Goal: Navigation & Orientation: Find specific page/section

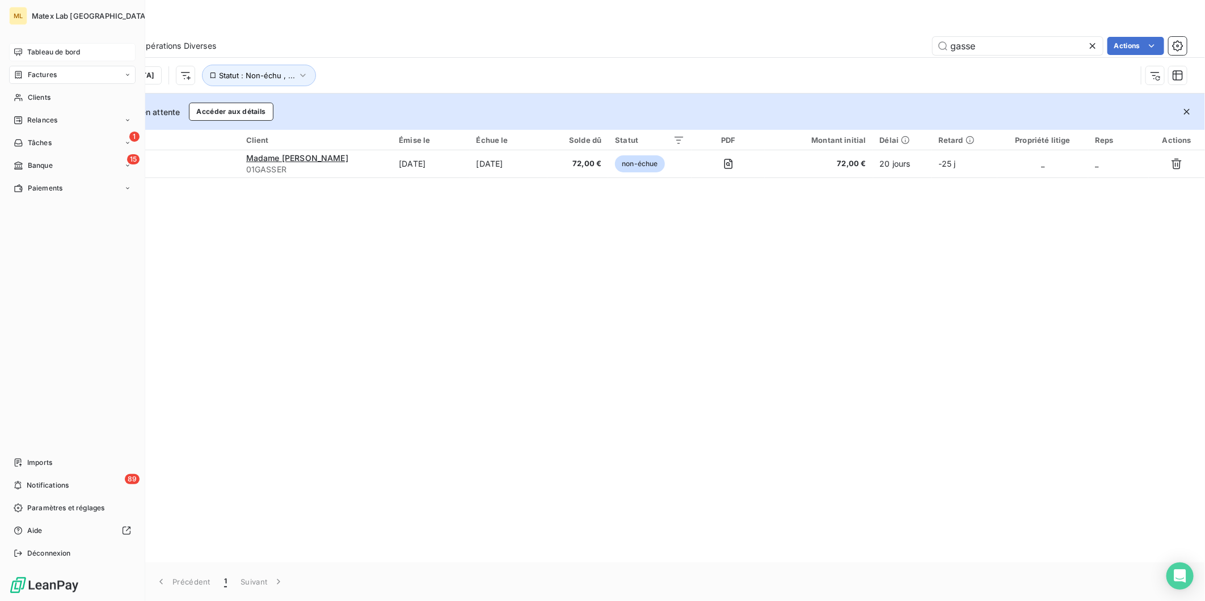
click at [63, 55] on span "Tableau de bord" at bounding box center [53, 52] width 53 height 10
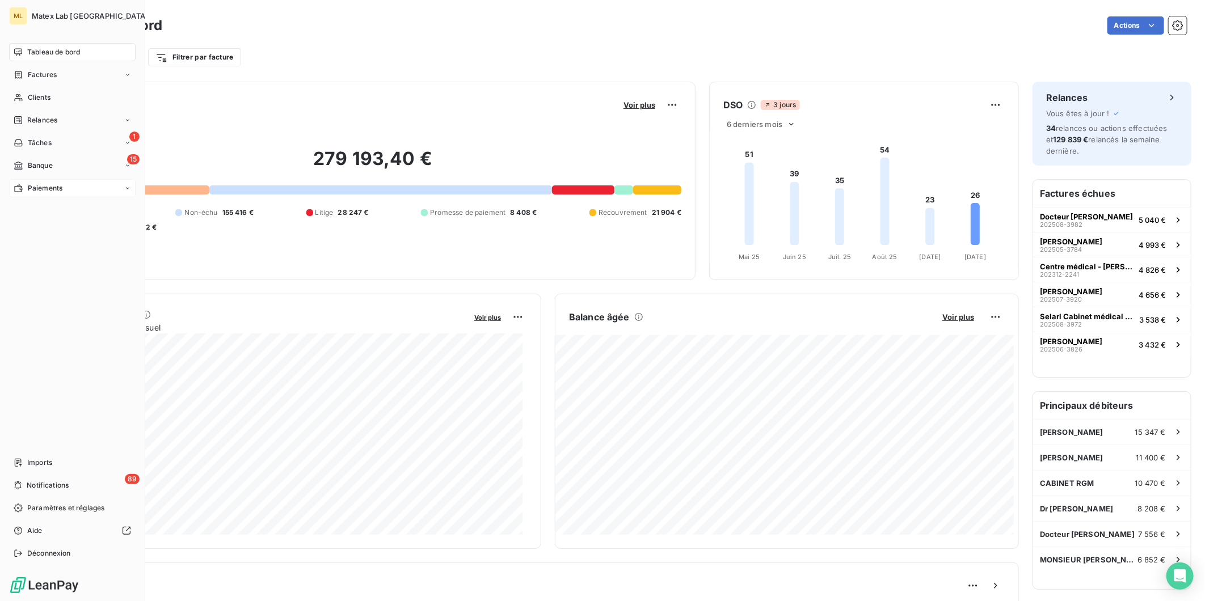
click at [43, 184] on span "Paiements" at bounding box center [45, 188] width 35 height 10
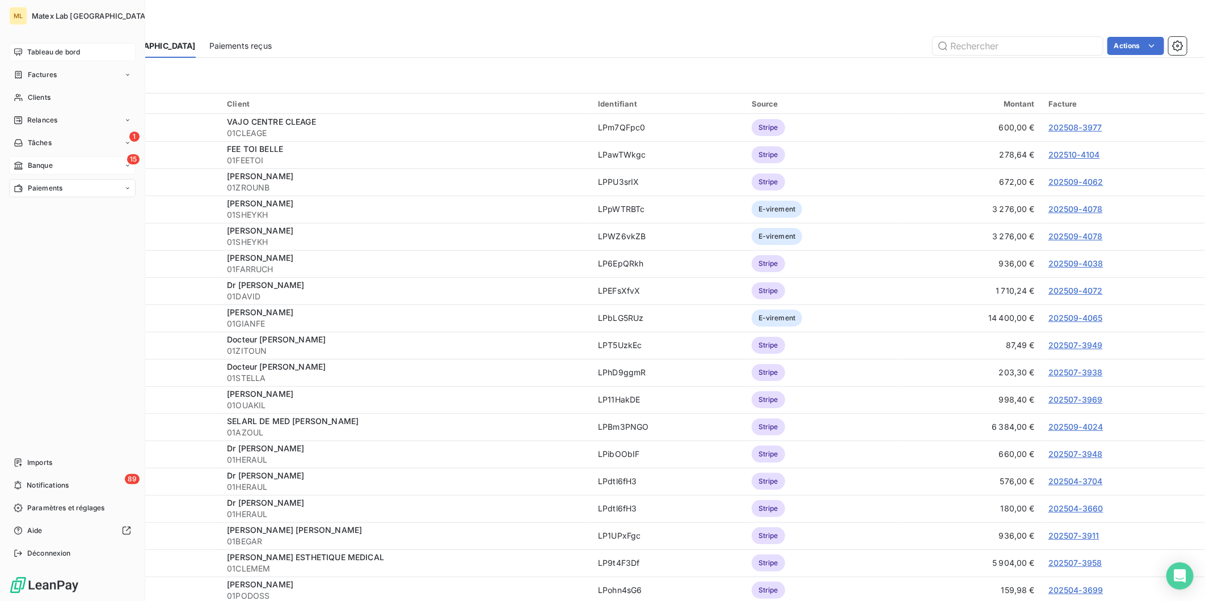
click at [44, 167] on span "Banque" at bounding box center [40, 165] width 25 height 10
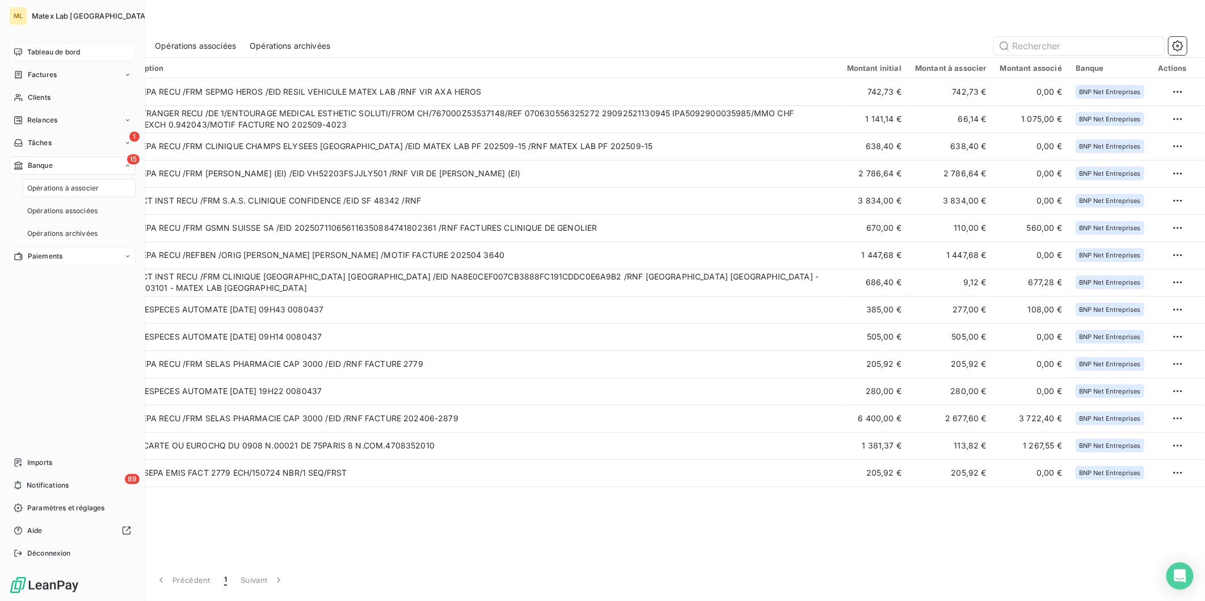
click at [36, 252] on span "Paiements" at bounding box center [45, 256] width 35 height 10
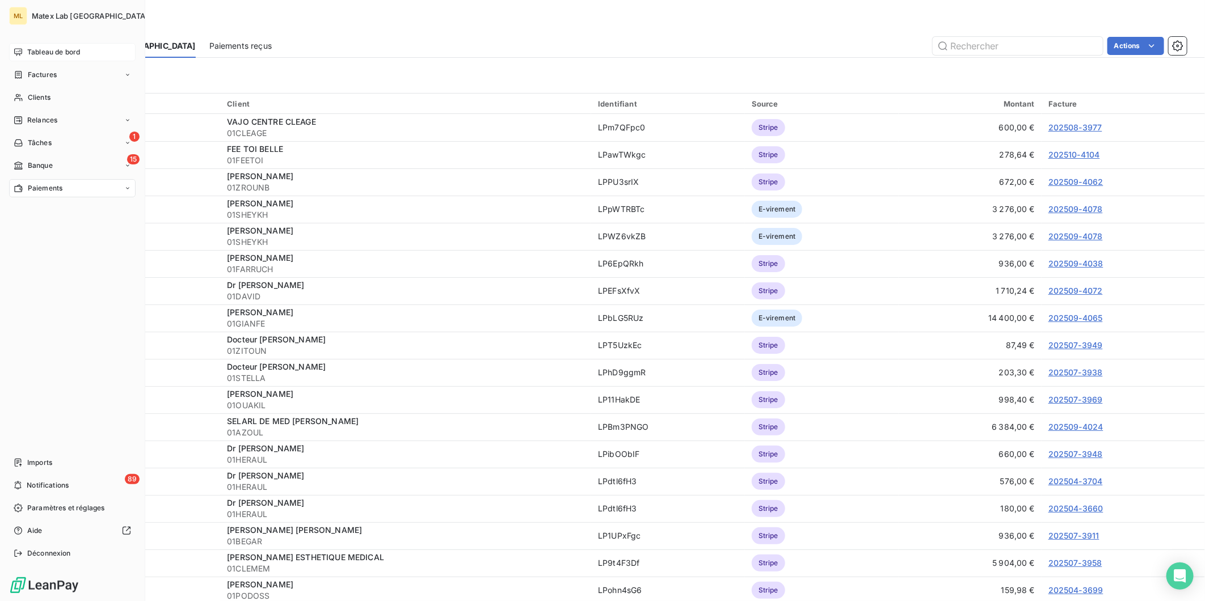
click at [37, 54] on span "Tableau de bord" at bounding box center [53, 52] width 53 height 10
